Goal: Transaction & Acquisition: Purchase product/service

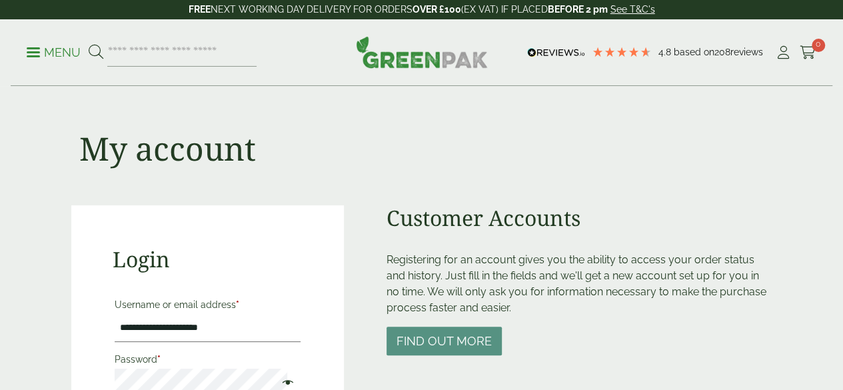
scroll to position [257, 0]
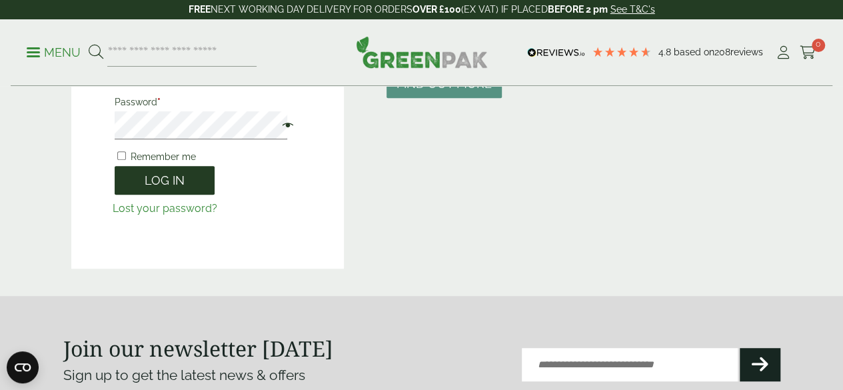
click at [172, 169] on button "Log in" at bounding box center [165, 180] width 100 height 29
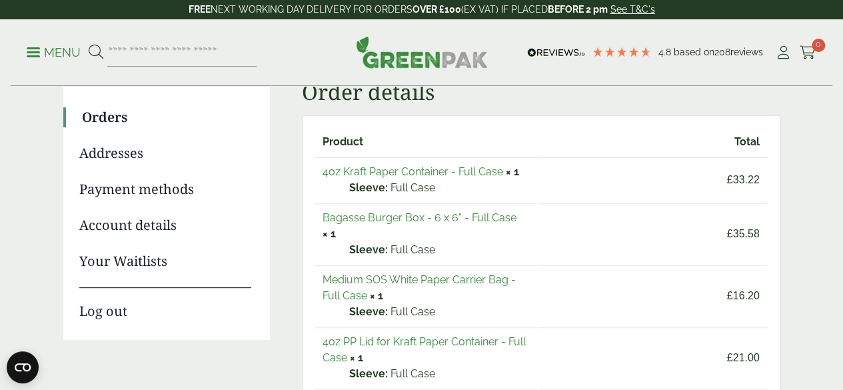
scroll to position [135, 0]
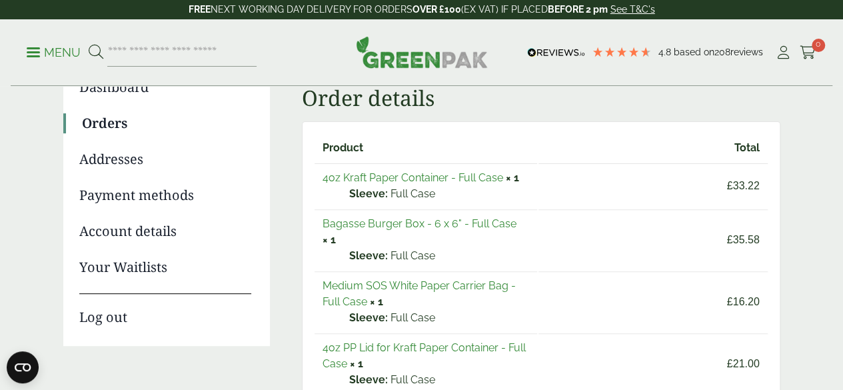
click at [420, 181] on link "4oz Kraft Paper Container - Full Case" at bounding box center [413, 177] width 181 height 13
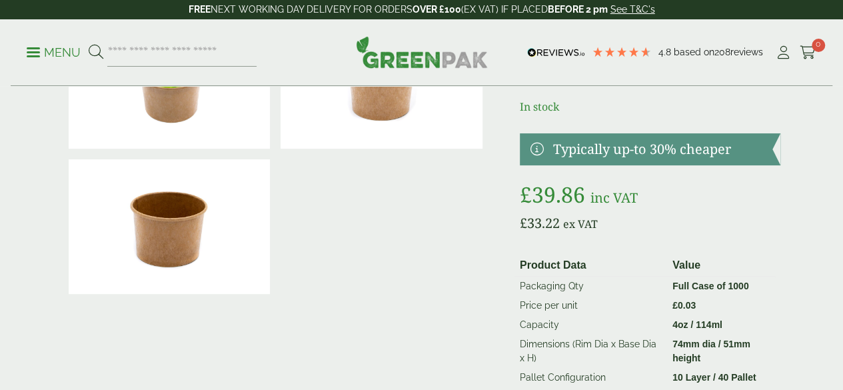
scroll to position [121, 0]
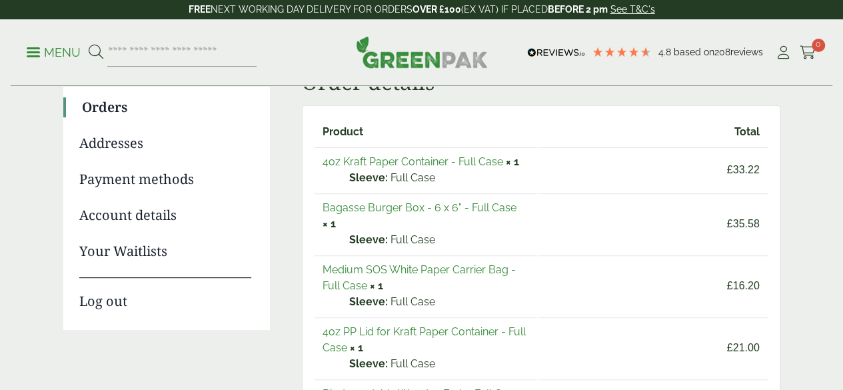
scroll to position [163, 0]
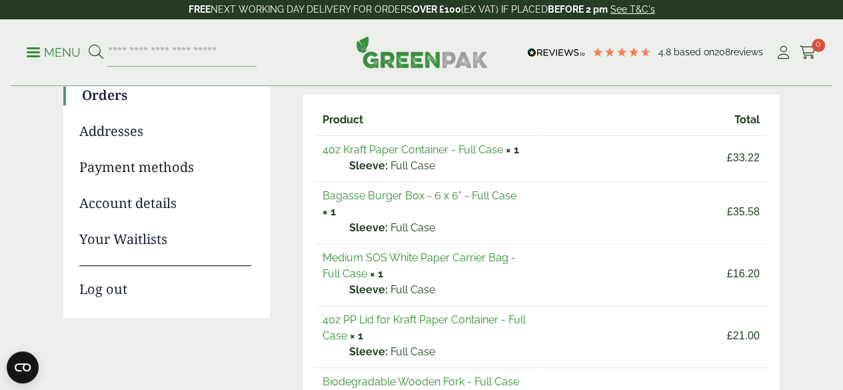
click at [453, 198] on link "Bagasse Burger Box - 6 x 6" - Full Case" at bounding box center [420, 195] width 194 height 13
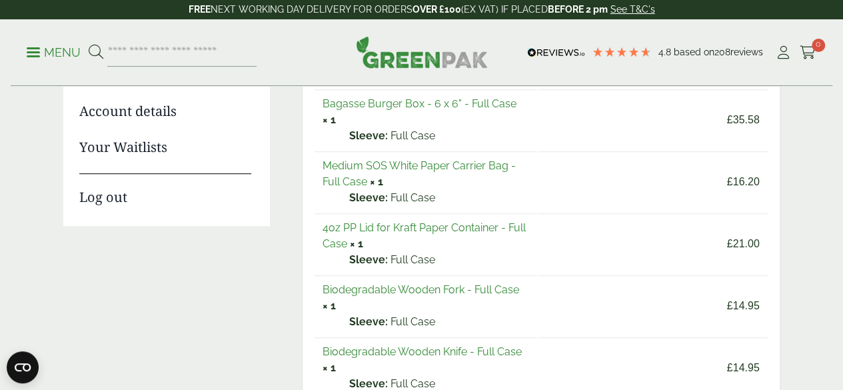
click at [449, 159] on link "Medium SOS White Paper Carrier Bag - Full Case" at bounding box center [419, 173] width 193 height 29
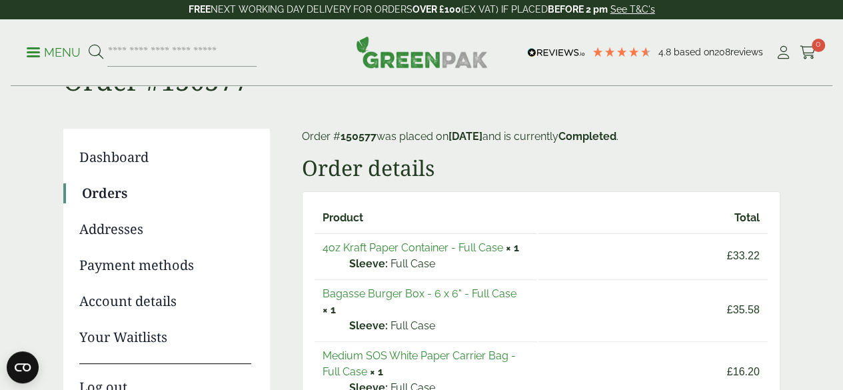
scroll to position [65, 0]
click at [437, 246] on link "4oz Kraft Paper Container - Full Case" at bounding box center [413, 247] width 181 height 13
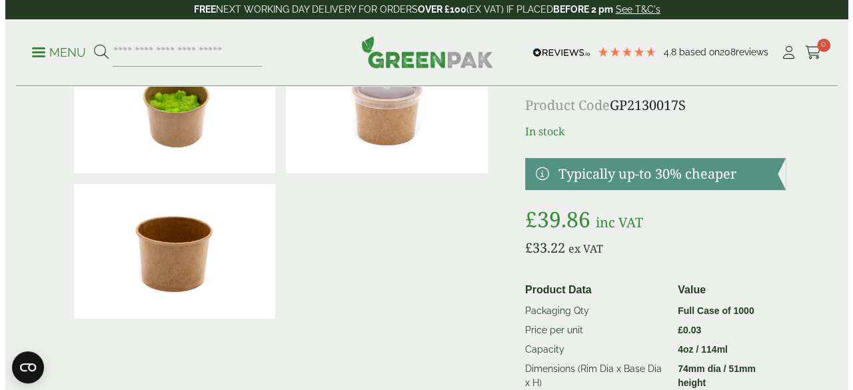
scroll to position [275, 0]
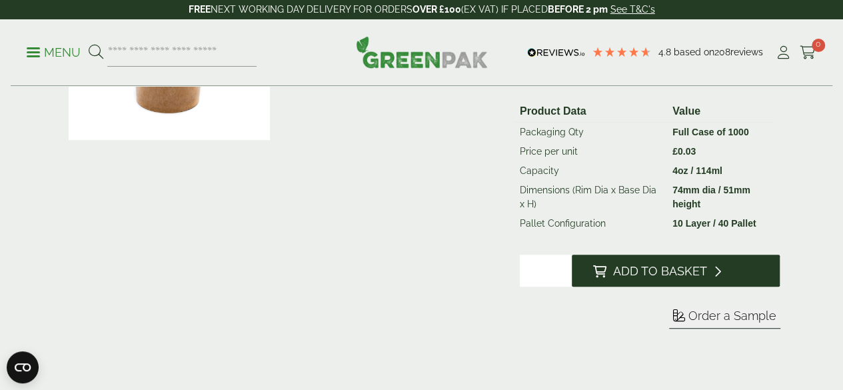
click at [679, 279] on span "Add to Basket" at bounding box center [660, 271] width 94 height 15
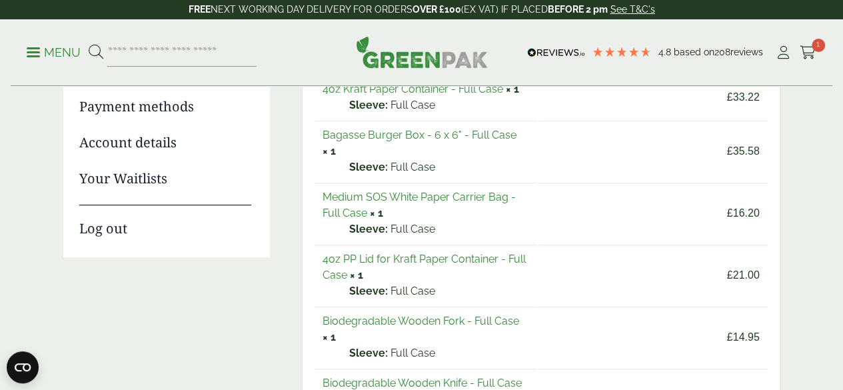
click at [408, 136] on link "Bagasse Burger Box - 6 x 6" - Full Case" at bounding box center [420, 135] width 194 height 13
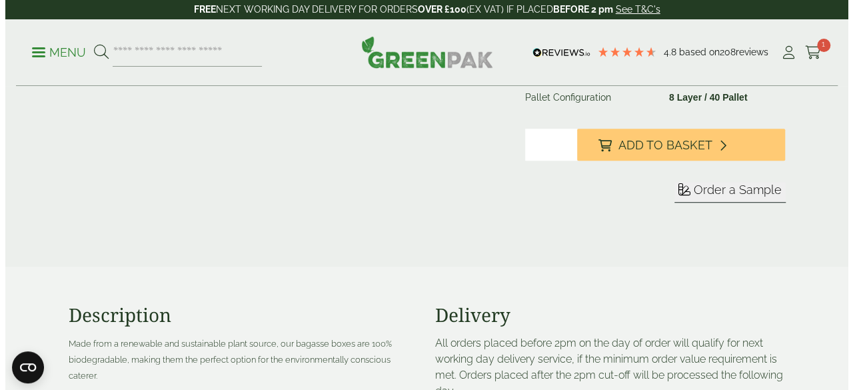
scroll to position [293, 0]
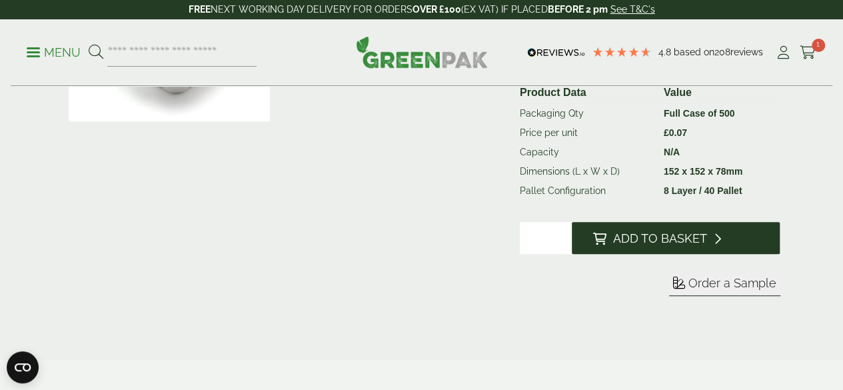
click at [680, 246] on span "Add to Basket" at bounding box center [660, 238] width 94 height 15
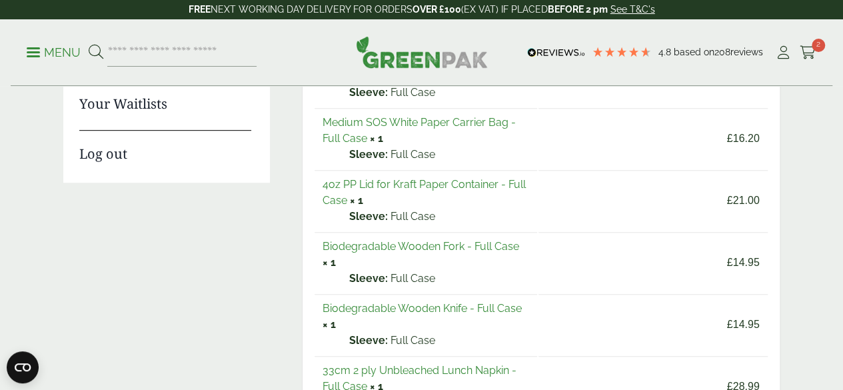
scroll to position [300, 0]
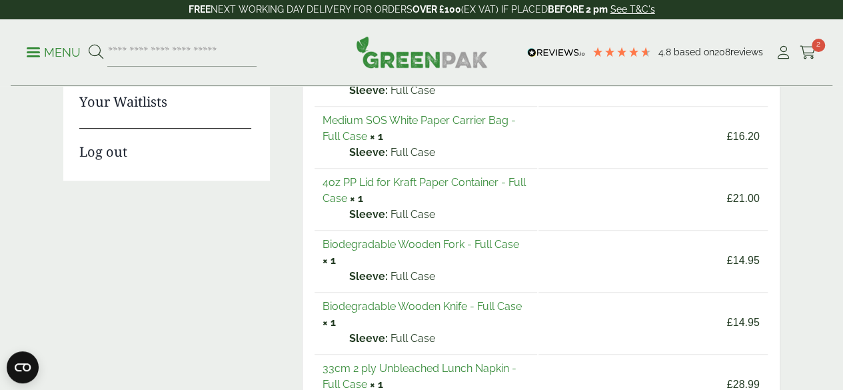
click at [443, 176] on link "4oz PP Lid for Kraft Paper Container - Full Case" at bounding box center [424, 190] width 203 height 29
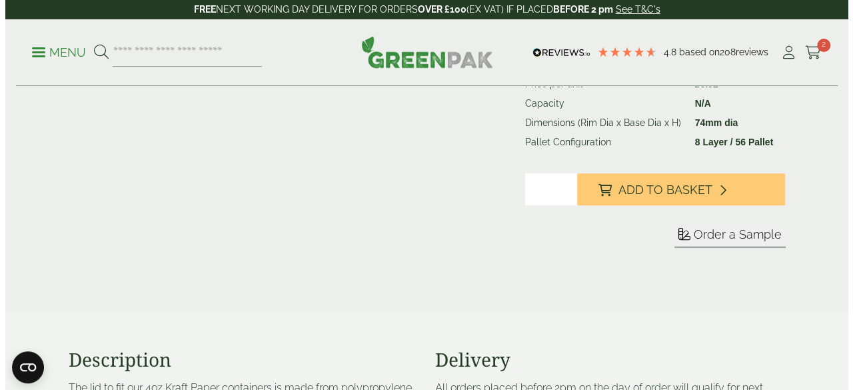
scroll to position [343, 0]
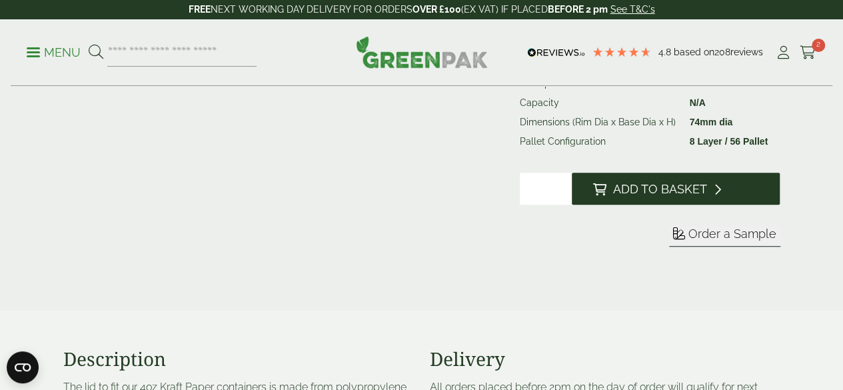
click at [659, 197] on span "Add to Basket" at bounding box center [660, 189] width 94 height 15
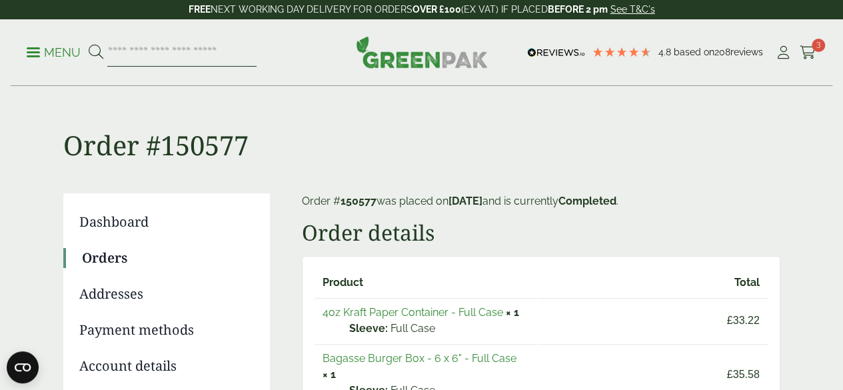
click at [193, 47] on input "search" at bounding box center [181, 53] width 149 height 28
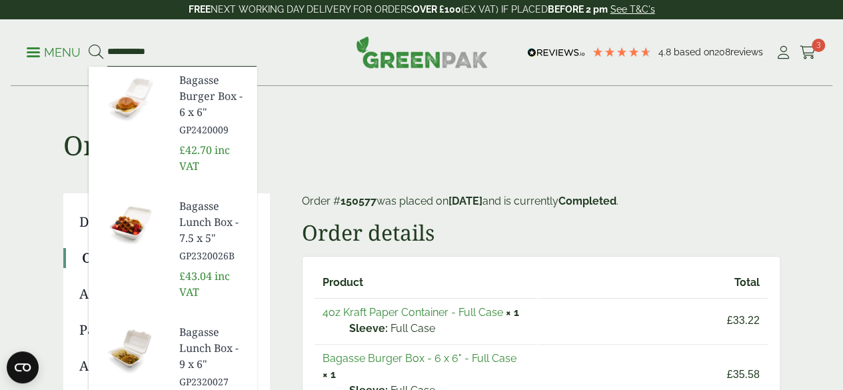
type input "**********"
click at [89, 44] on button at bounding box center [96, 52] width 15 height 17
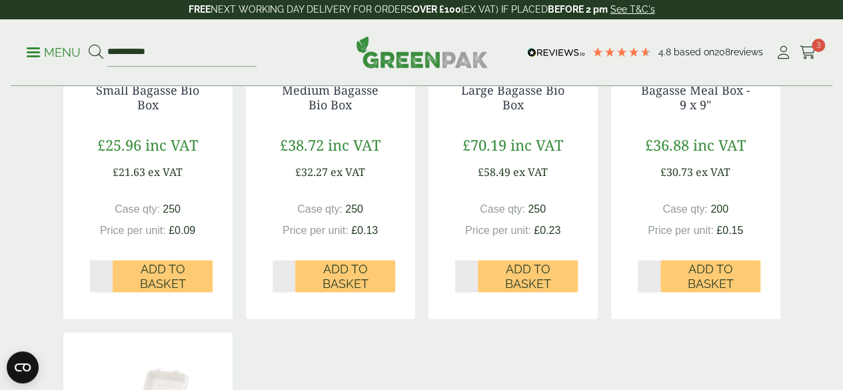
scroll to position [856, 0]
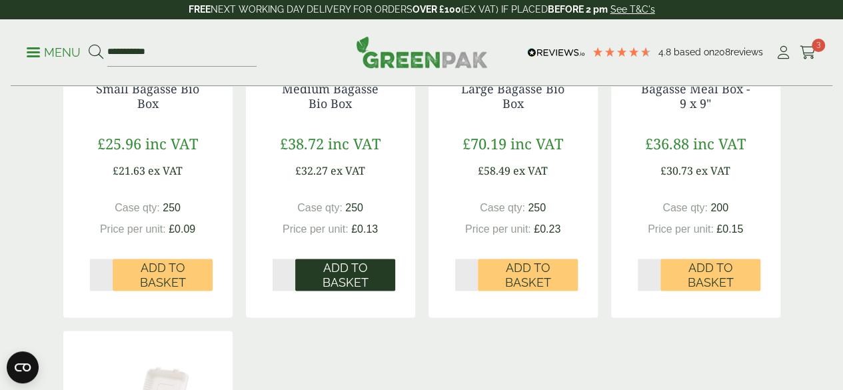
click at [357, 289] on span "Add to Basket" at bounding box center [345, 275] width 81 height 29
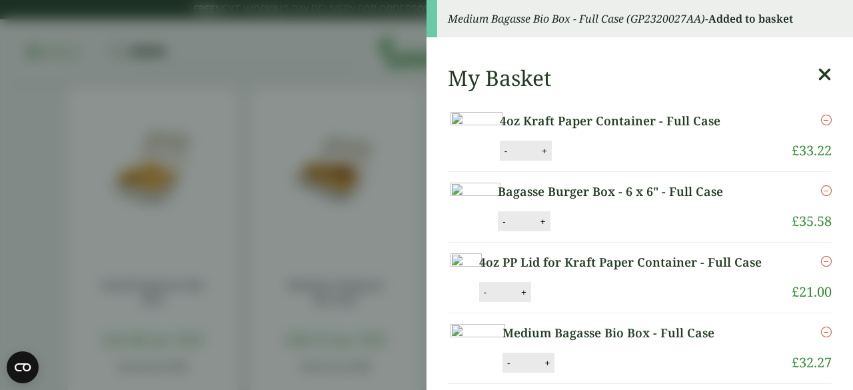
click at [361, 202] on aside "Medium Bagasse Bio Box - Full Case (GP2320027AA) - Added to basket My Basket 4o…" at bounding box center [426, 195] width 853 height 390
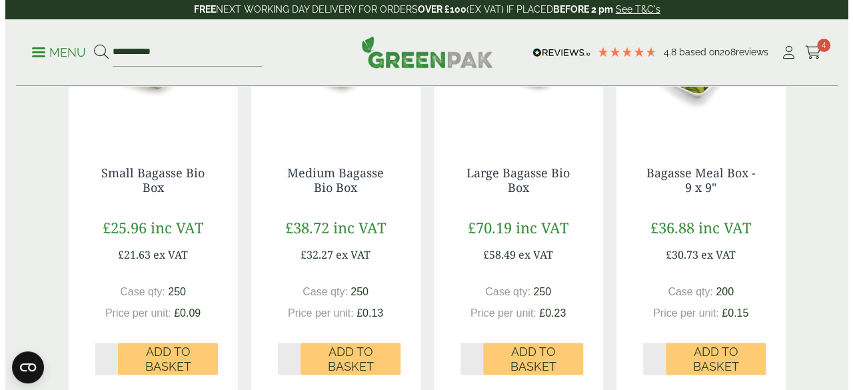
scroll to position [775, 0]
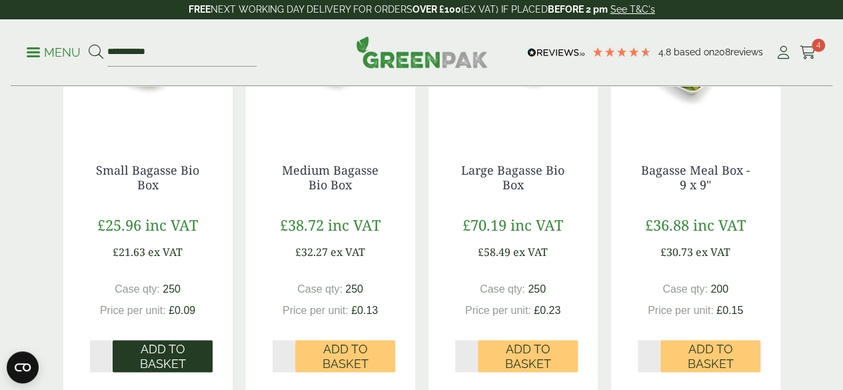
click at [183, 367] on span "Add to Basket" at bounding box center [162, 356] width 81 height 29
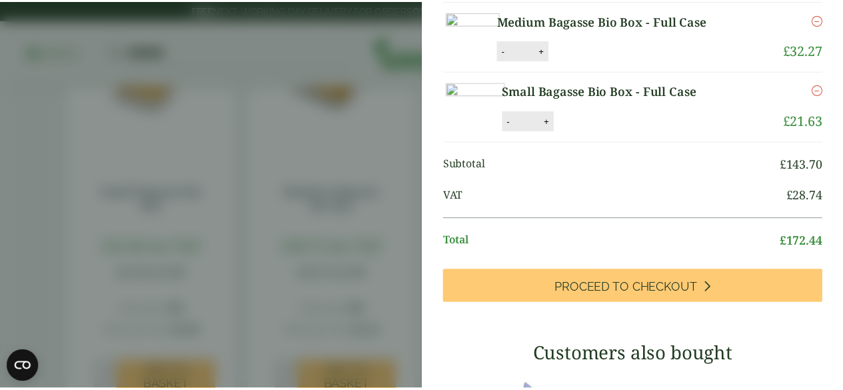
scroll to position [315, 0]
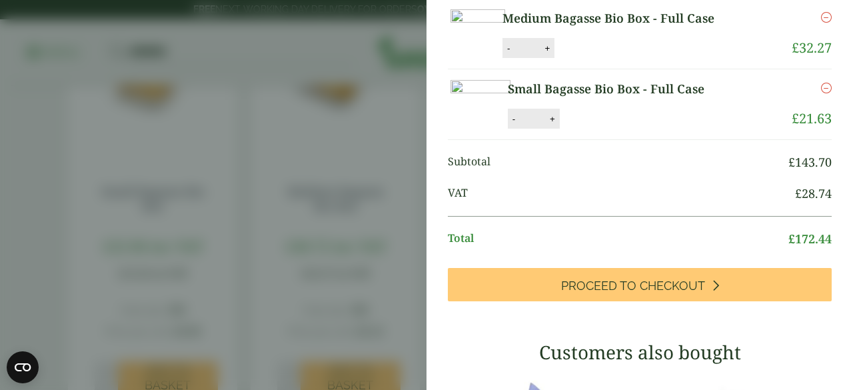
click at [227, 259] on aside "Small Bagasse Bio Box - Full Case (GP2320027AB) - Added to basket My Basket 4oz…" at bounding box center [426, 195] width 853 height 390
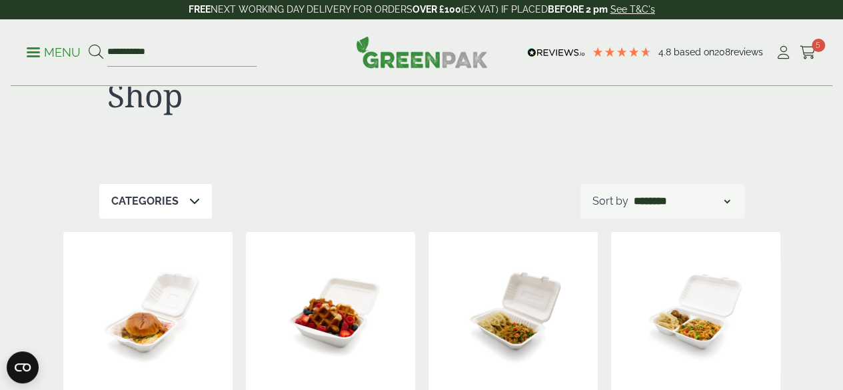
scroll to position [0, 0]
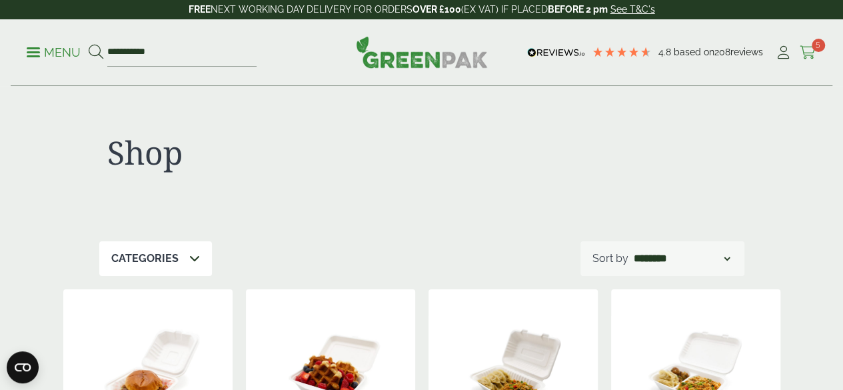
click at [817, 50] on span "5" at bounding box center [818, 45] width 13 height 13
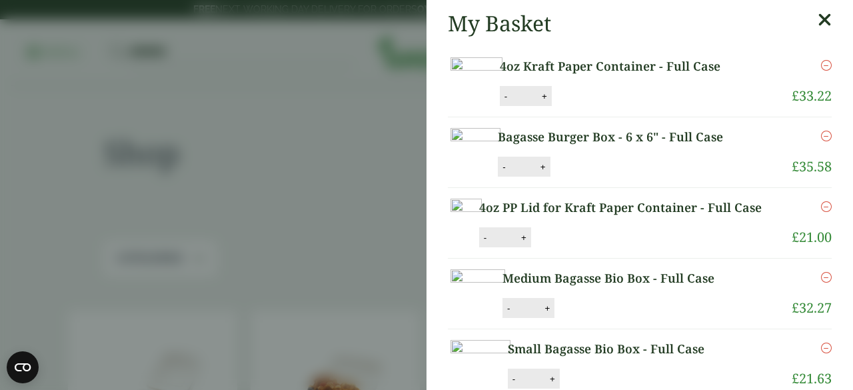
click at [287, 157] on aside "My Basket 4oz Kraft Paper Container - Full Case 4oz Kraft Paper Container - Ful…" at bounding box center [426, 195] width 853 height 390
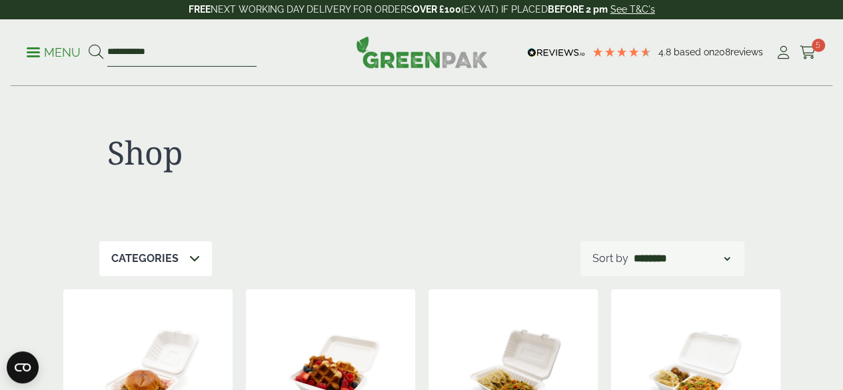
click at [209, 47] on input "**********" at bounding box center [181, 53] width 149 height 28
type input "********"
click at [89, 44] on button at bounding box center [96, 52] width 15 height 17
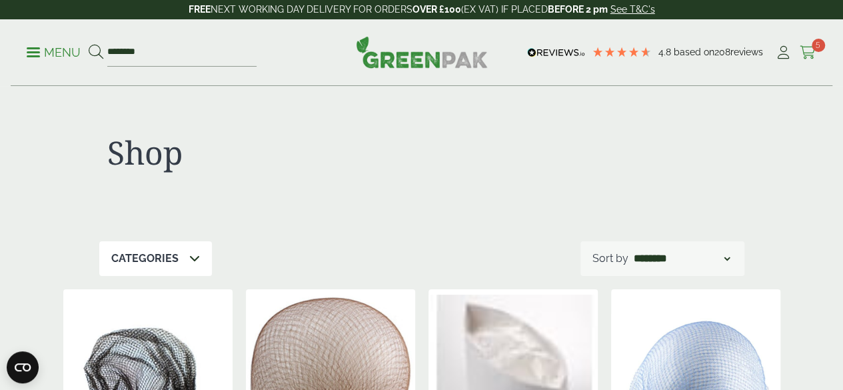
click at [812, 47] on span "5" at bounding box center [818, 45] width 13 height 13
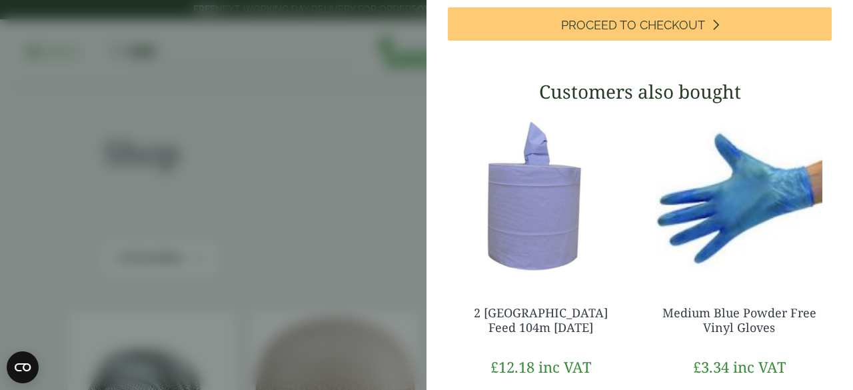
scroll to position [533, 0]
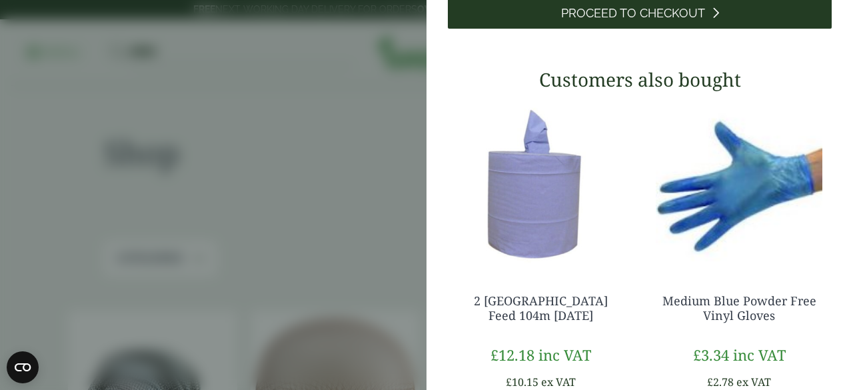
click at [661, 21] on span "Proceed to Checkout" at bounding box center [633, 13] width 144 height 15
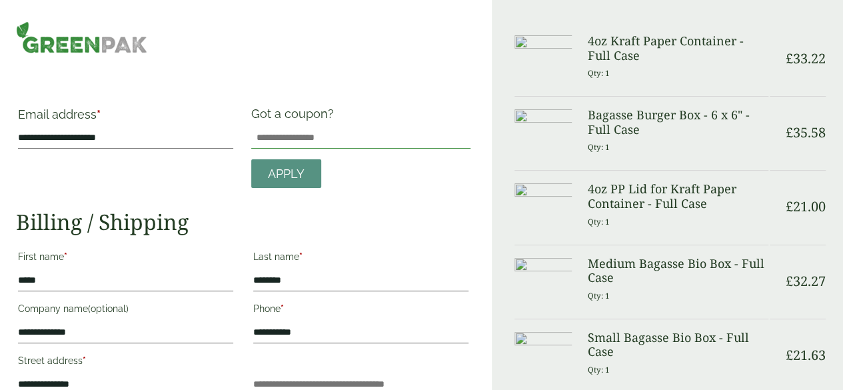
click at [312, 129] on input "Got a coupon?" at bounding box center [360, 137] width 219 height 21
type input "*******"
click at [315, 184] on div "**********" at bounding box center [243, 357] width 455 height 501
click at [305, 171] on span "Apply" at bounding box center [286, 174] width 37 height 15
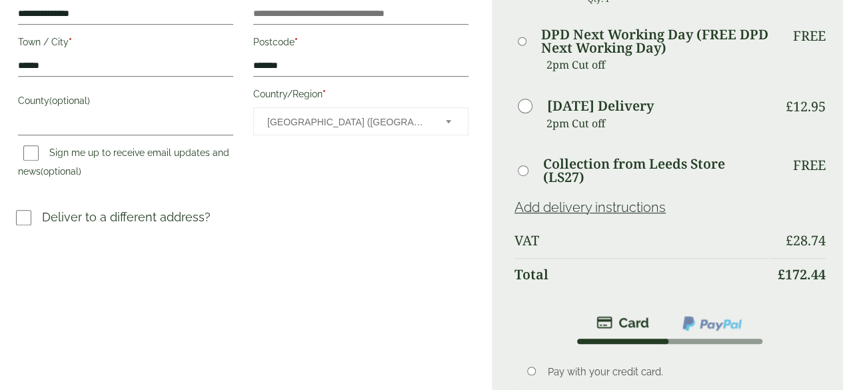
scroll to position [373, 0]
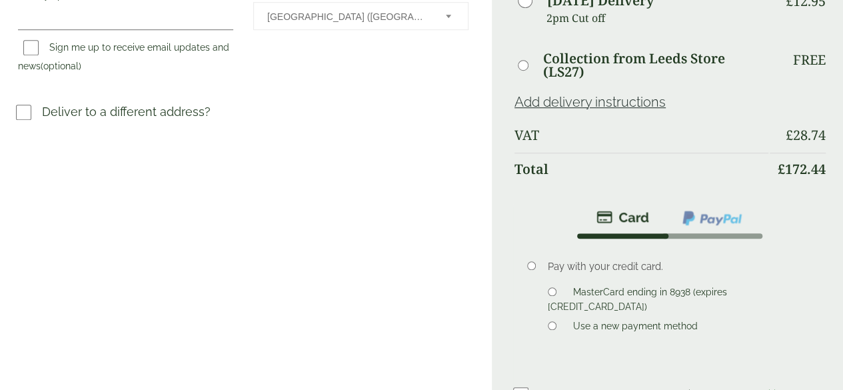
click at [343, 253] on div "**********" at bounding box center [246, 54] width 492 height 1060
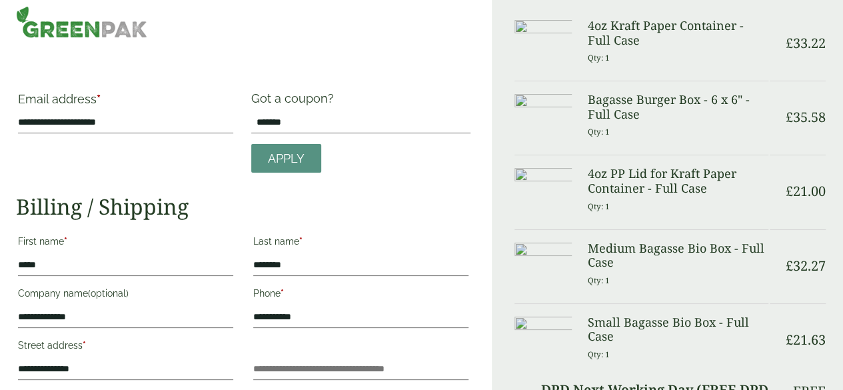
scroll to position [0, 0]
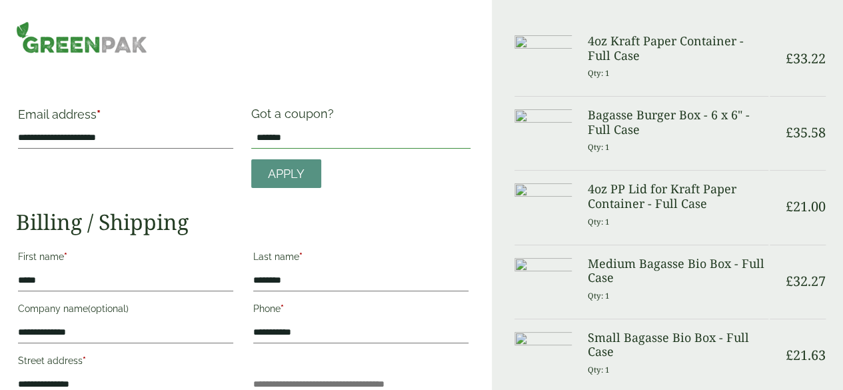
click at [338, 127] on input "*******" at bounding box center [360, 137] width 219 height 21
type input "*"
type input "*********"
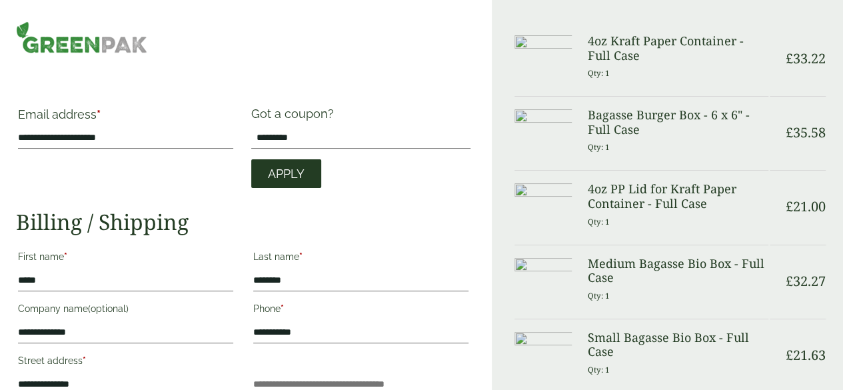
click at [305, 174] on span "Apply" at bounding box center [286, 174] width 37 height 15
click at [351, 129] on input "*********" at bounding box center [360, 137] width 219 height 21
type input "******"
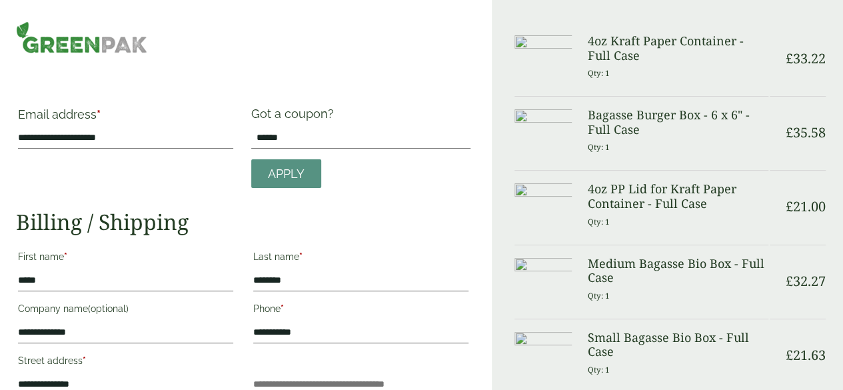
click at [267, 185] on div "**********" at bounding box center [243, 357] width 455 height 501
click at [307, 149] on div "Apply" at bounding box center [286, 168] width 86 height 39
click at [305, 173] on span "Apply" at bounding box center [286, 174] width 37 height 15
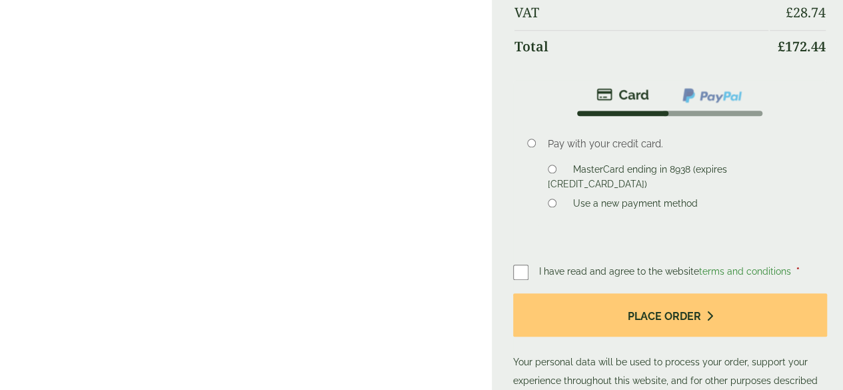
scroll to position [676, 0]
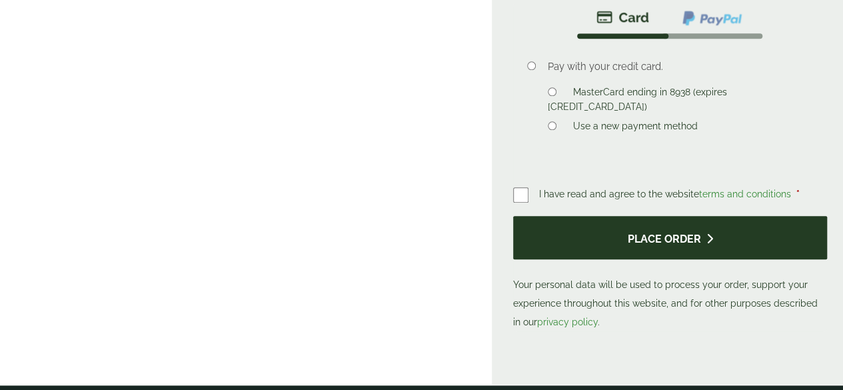
click at [645, 255] on button "Place order" at bounding box center [670, 237] width 314 height 43
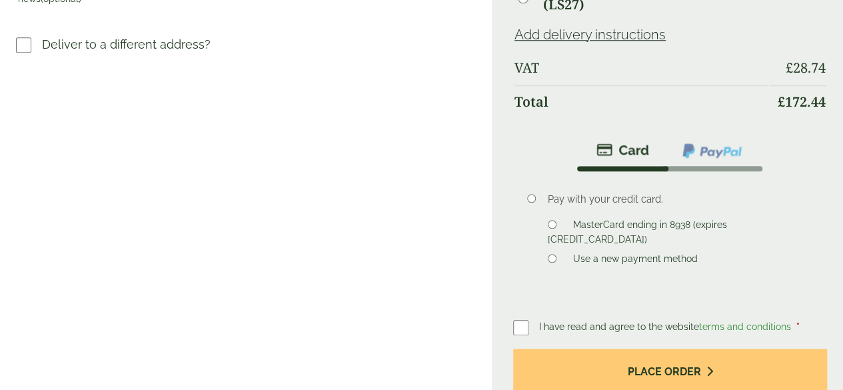
scroll to position [605, 0]
click at [592, 267] on label "Use a new payment method" at bounding box center [635, 260] width 135 height 15
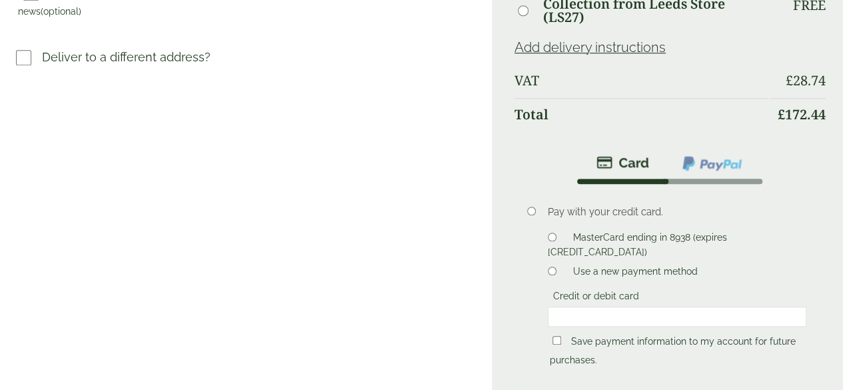
scroll to position [592, 0]
click at [613, 261] on label "MasterCard ending in 8938 (expires 12/29)" at bounding box center [637, 245] width 179 height 29
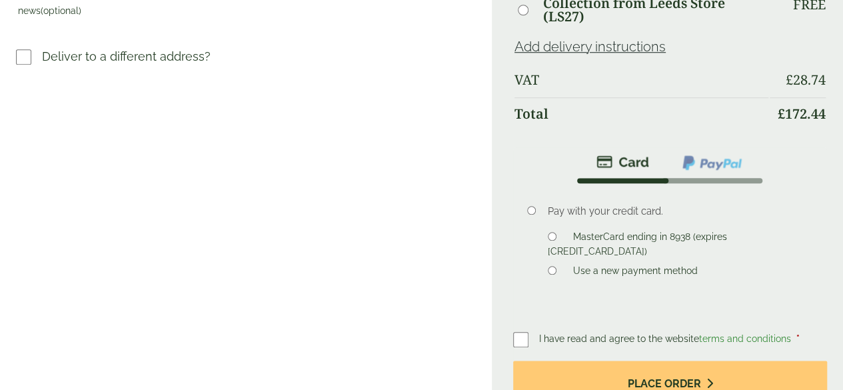
scroll to position [779, 0]
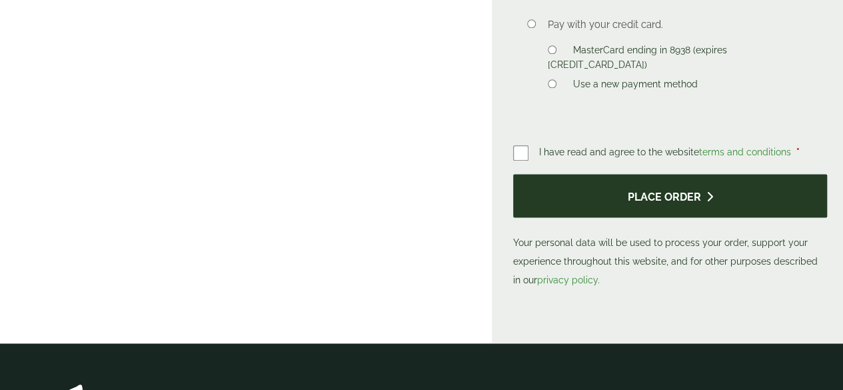
click at [648, 217] on button "Place order" at bounding box center [670, 195] width 314 height 43
